Goal: Communication & Community: Ask a question

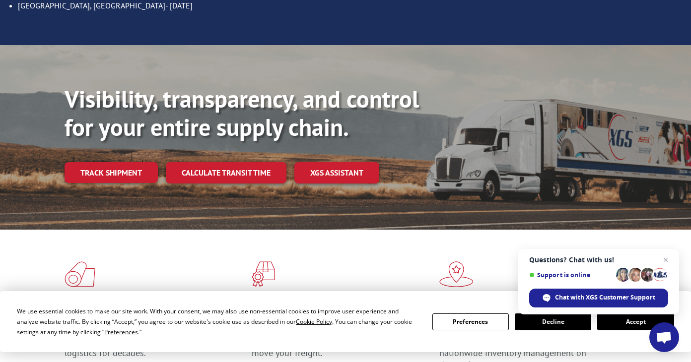
scroll to position [253, 0]
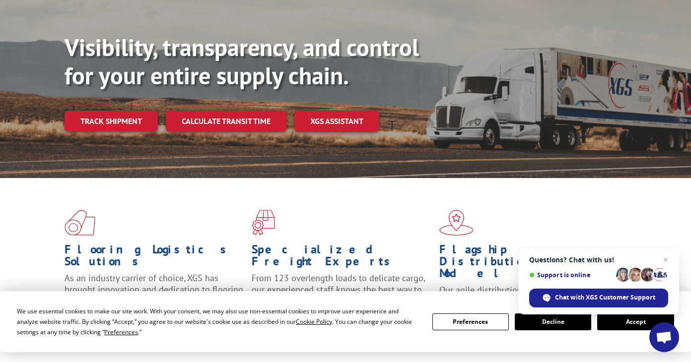
click at [633, 326] on button "Accept" at bounding box center [635, 322] width 76 height 17
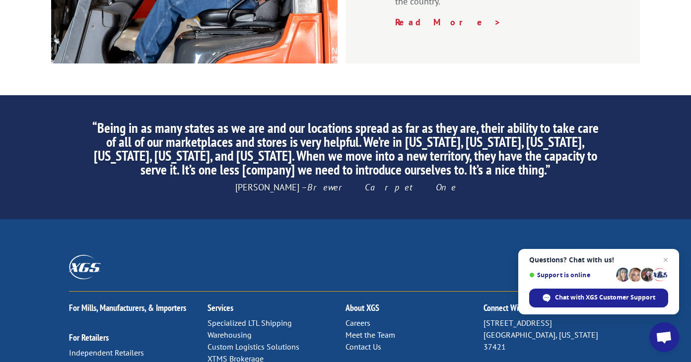
scroll to position [1750, 0]
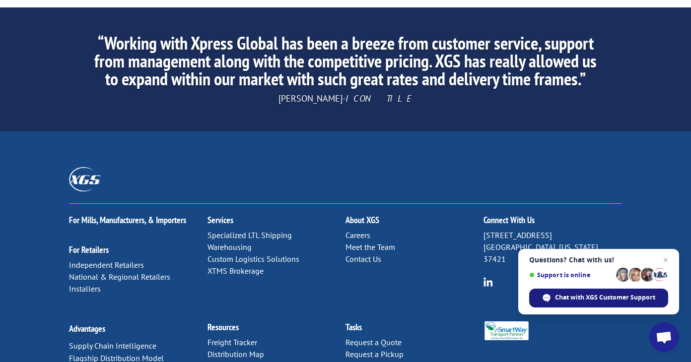
click at [611, 300] on span "Chat with XGS Customer Support" at bounding box center [605, 297] width 100 height 9
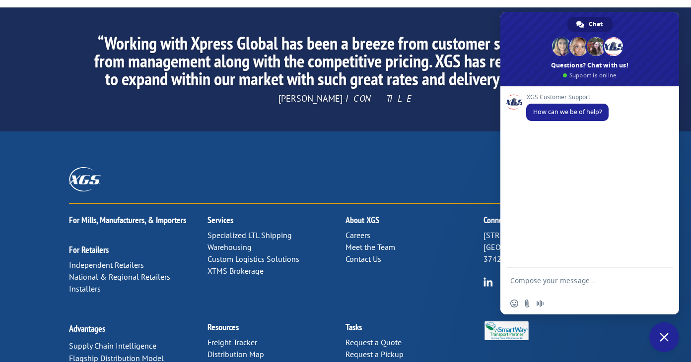
click at [571, 281] on textarea "Compose your message..." at bounding box center [579, 280] width 139 height 25
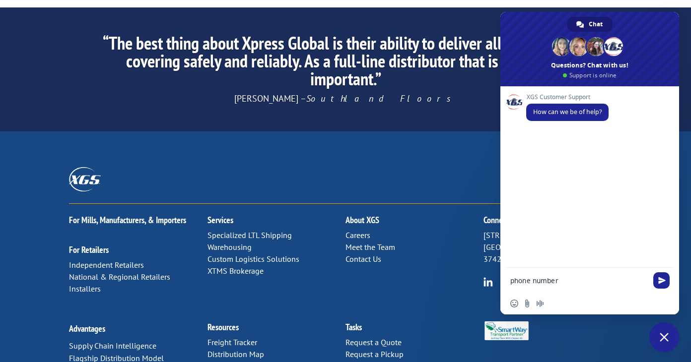
type textarea "phone number\"
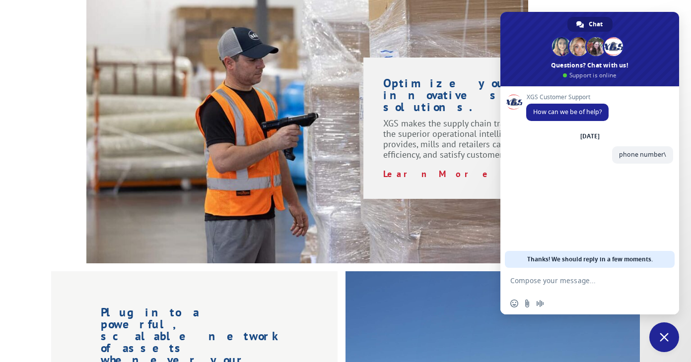
scroll to position [947, 0]
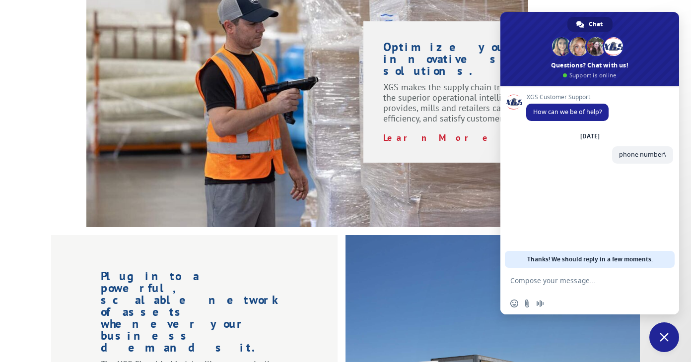
click at [553, 280] on textarea "Compose your message..." at bounding box center [579, 280] width 139 height 25
type textarea "16944940"
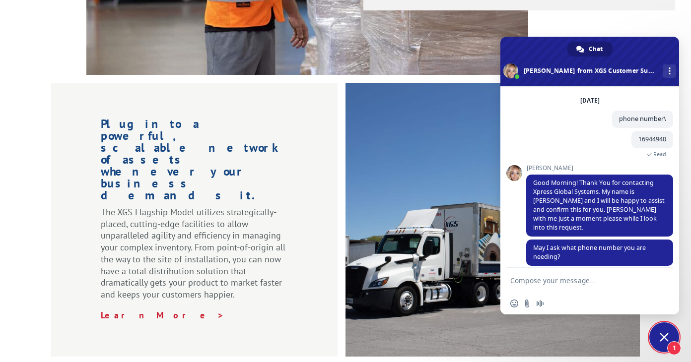
scroll to position [83, 0]
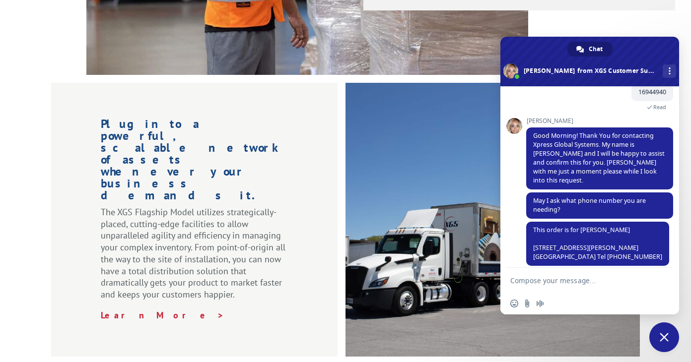
click at [571, 285] on textarea "Compose your message..." at bounding box center [579, 280] width 139 height 25
click at [583, 278] on textarea "Compose your message..." at bounding box center [579, 280] width 139 height 25
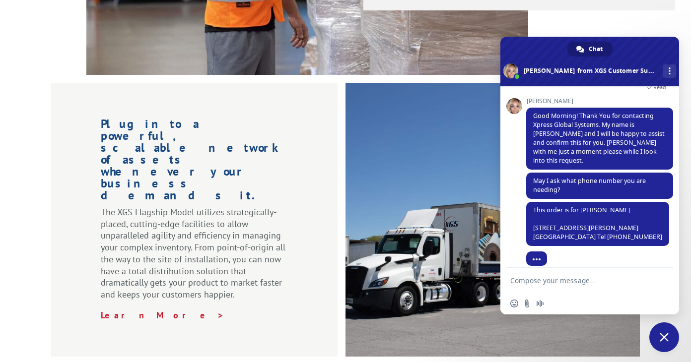
drag, startPoint x: 586, startPoint y: 279, endPoint x: 546, endPoint y: 282, distance: 40.3
click at [546, 282] on textarea "Compose your message..." at bounding box center [579, 280] width 139 height 25
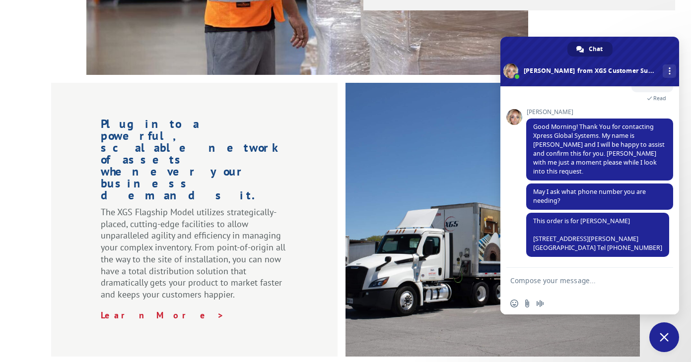
scroll to position [112, 0]
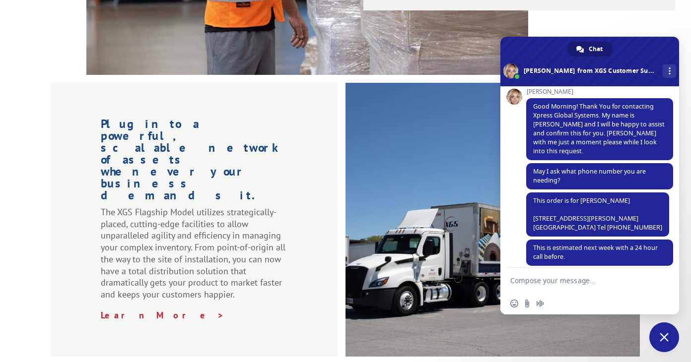
click at [646, 279] on textarea "Compose your message..." at bounding box center [579, 280] width 139 height 25
click at [609, 278] on textarea "Compose your message..." at bounding box center [579, 280] width 139 height 25
